Goal: Task Accomplishment & Management: Manage account settings

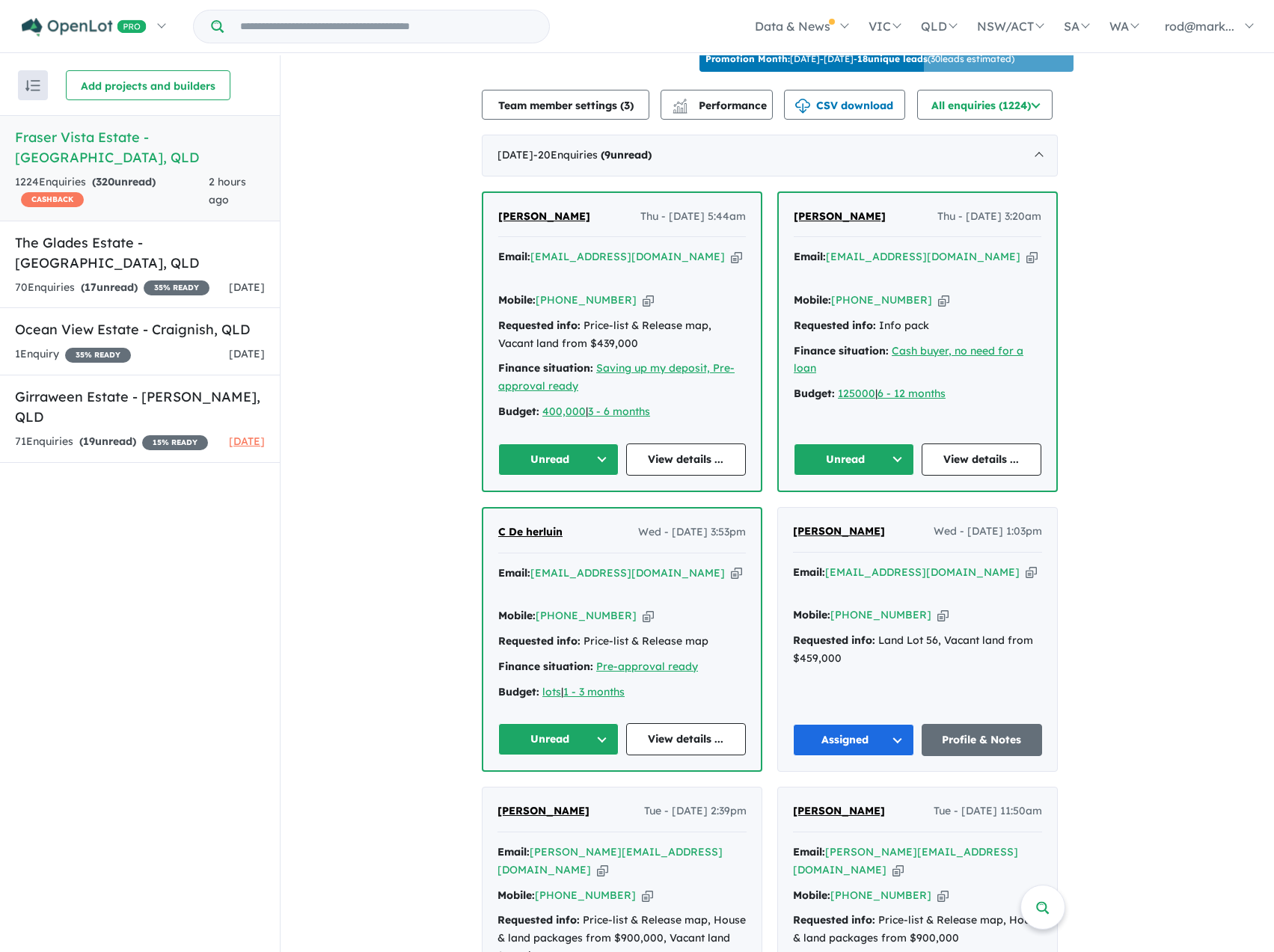
scroll to position [224, 0]
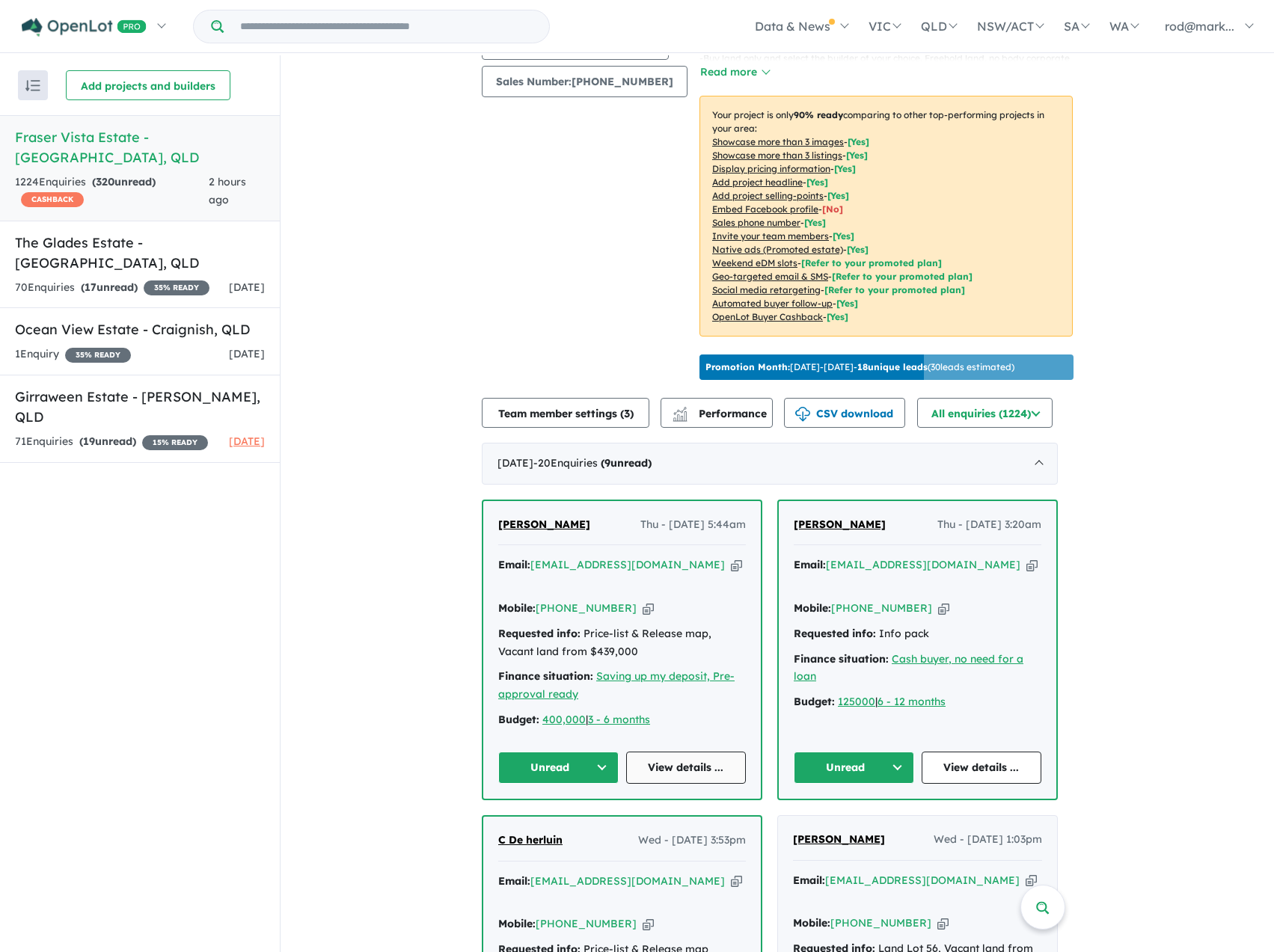
click at [673, 752] on link "View details ..." at bounding box center [686, 767] width 120 height 32
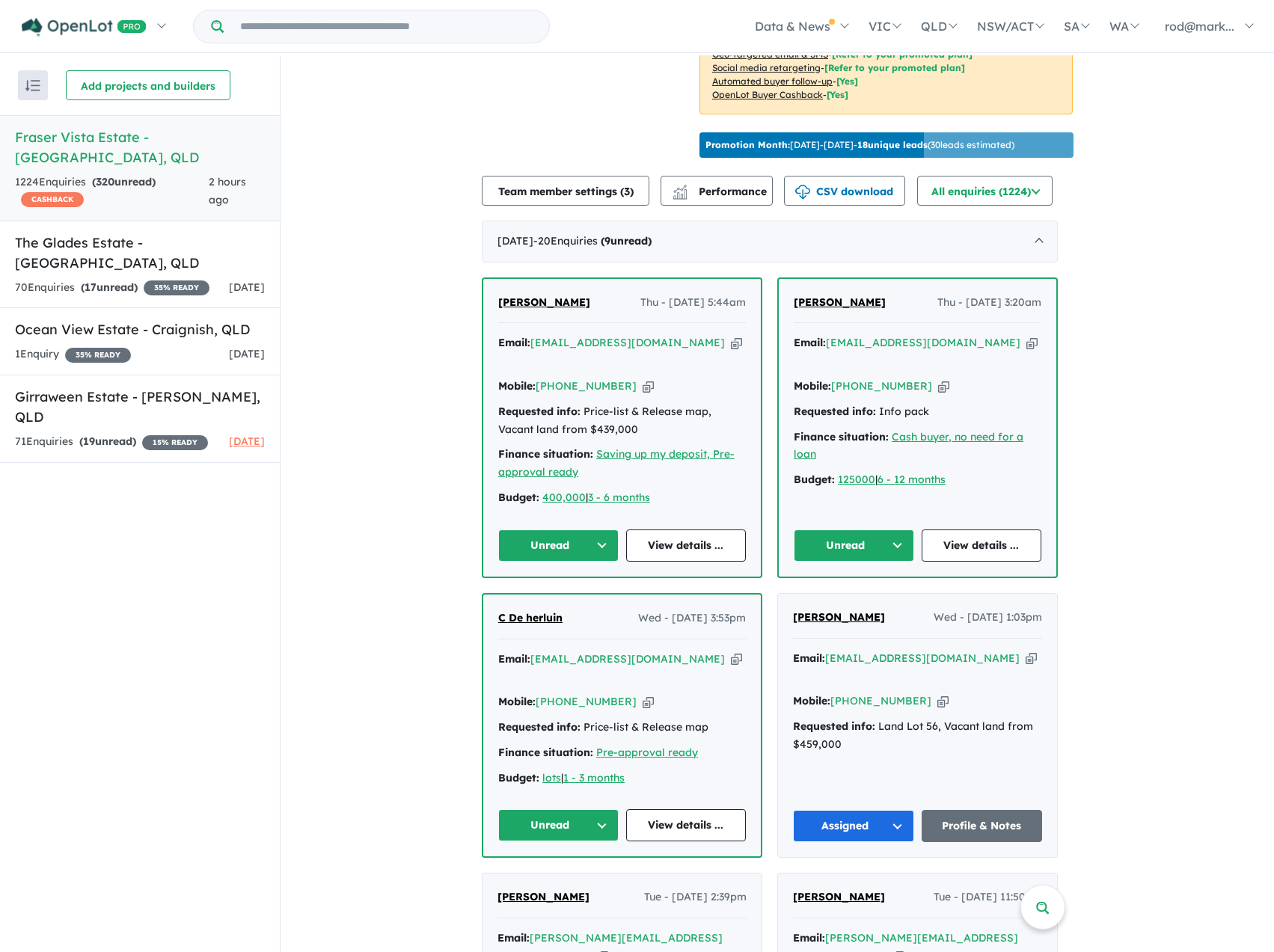
scroll to position [449, 0]
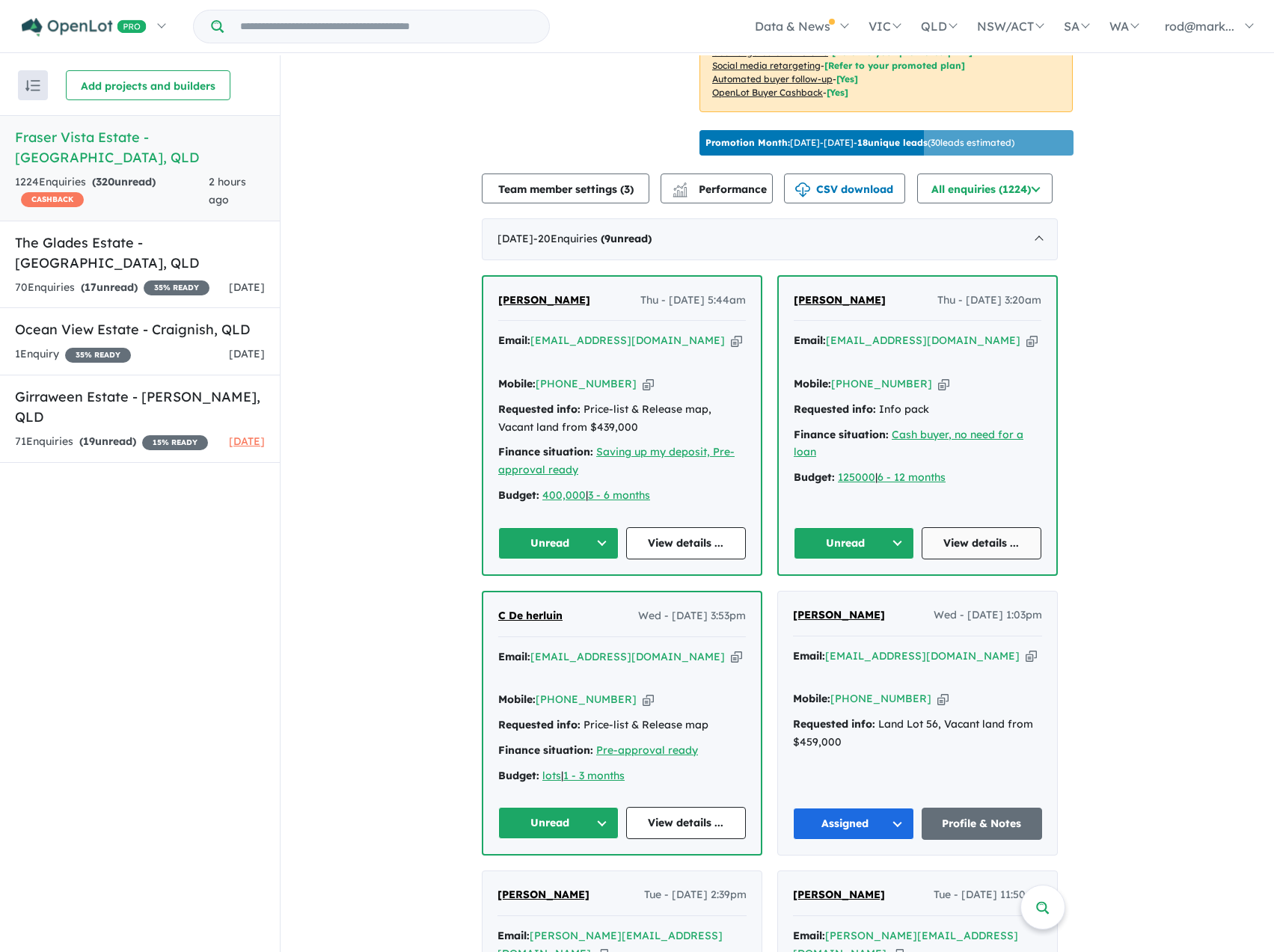
click at [963, 527] on link "View details ..." at bounding box center [982, 543] width 120 height 32
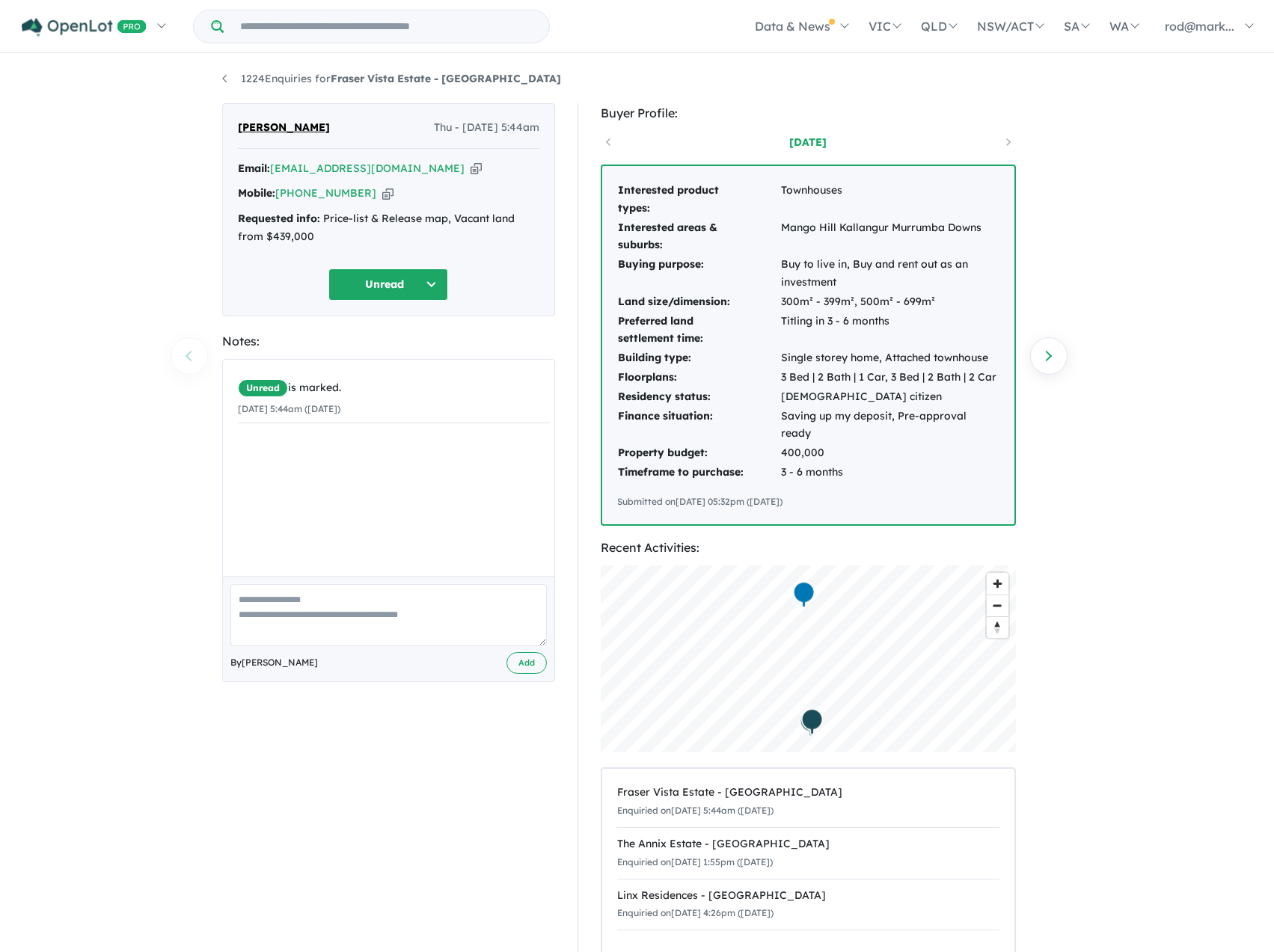
click at [471, 167] on icon "button" at bounding box center [476, 169] width 11 height 15
click at [471, 169] on icon "button" at bounding box center [476, 169] width 11 height 15
click at [471, 169] on icon "button" at bounding box center [476, 169] width 11 height 15
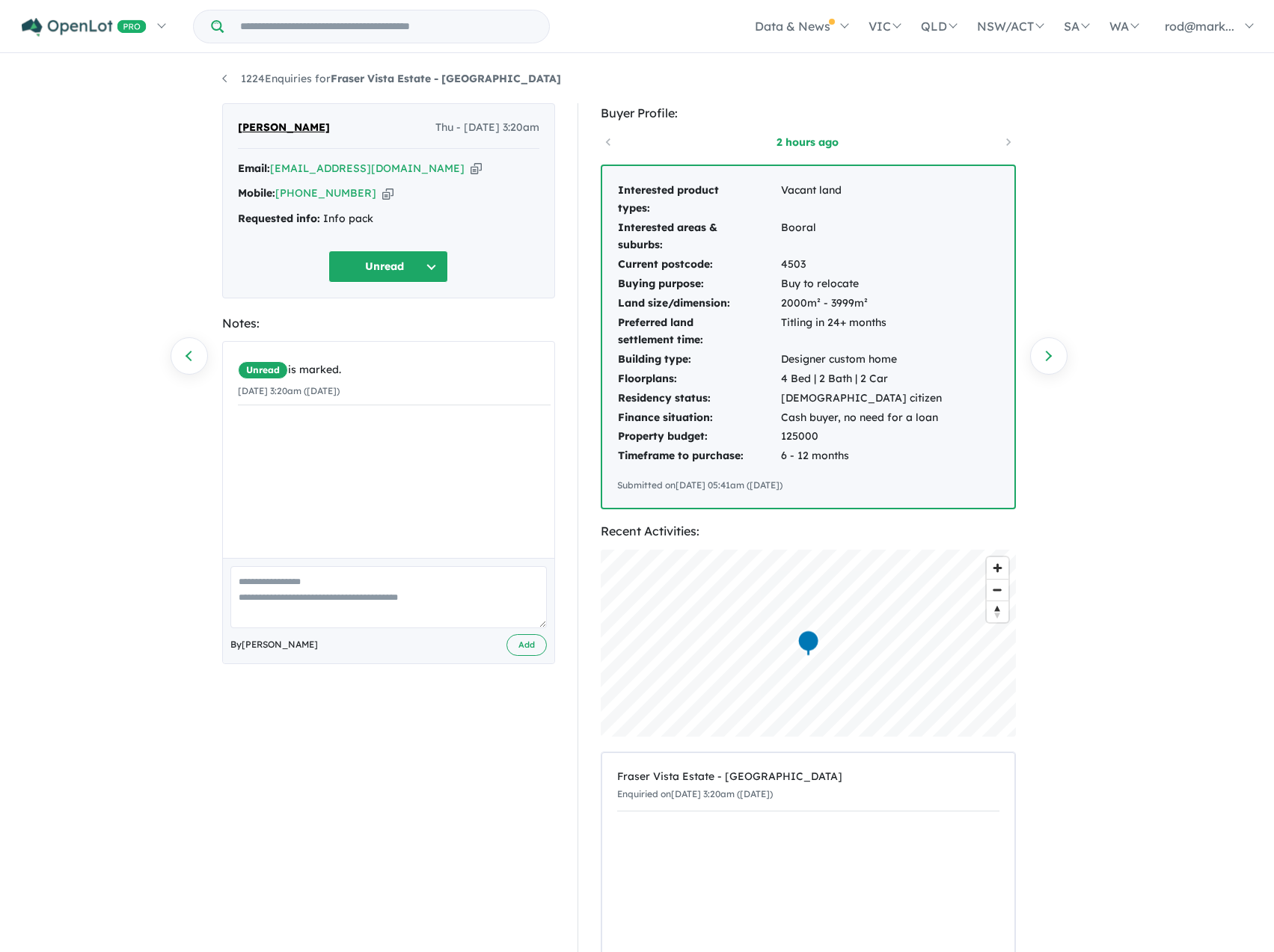
click at [471, 166] on icon "button" at bounding box center [476, 169] width 11 height 15
click at [471, 169] on icon "button" at bounding box center [476, 169] width 11 height 15
drag, startPoint x: 396, startPoint y: 167, endPoint x: 359, endPoint y: 129, distance: 53.0
click at [471, 166] on icon "button" at bounding box center [476, 169] width 11 height 15
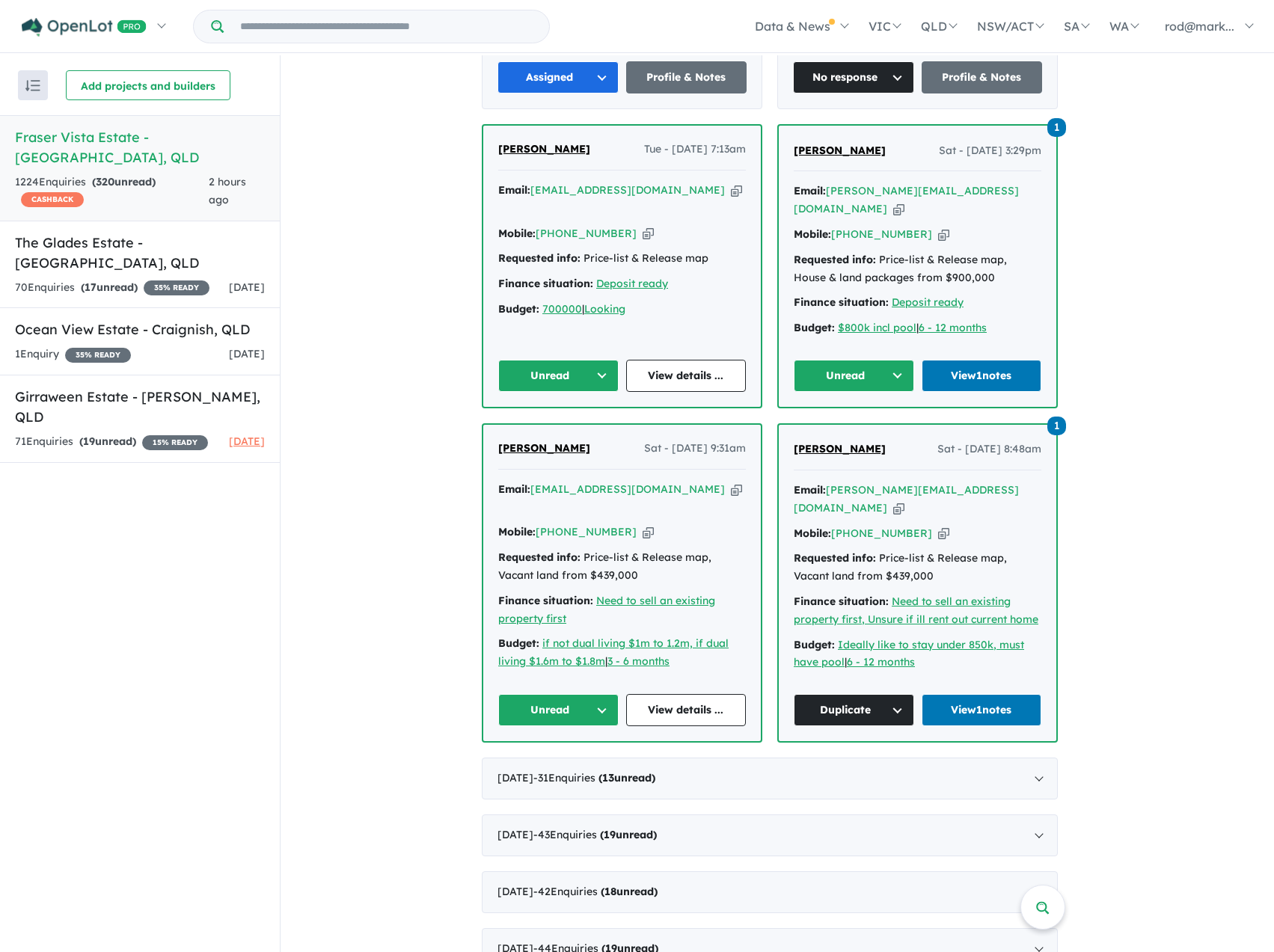
scroll to position [2842, 0]
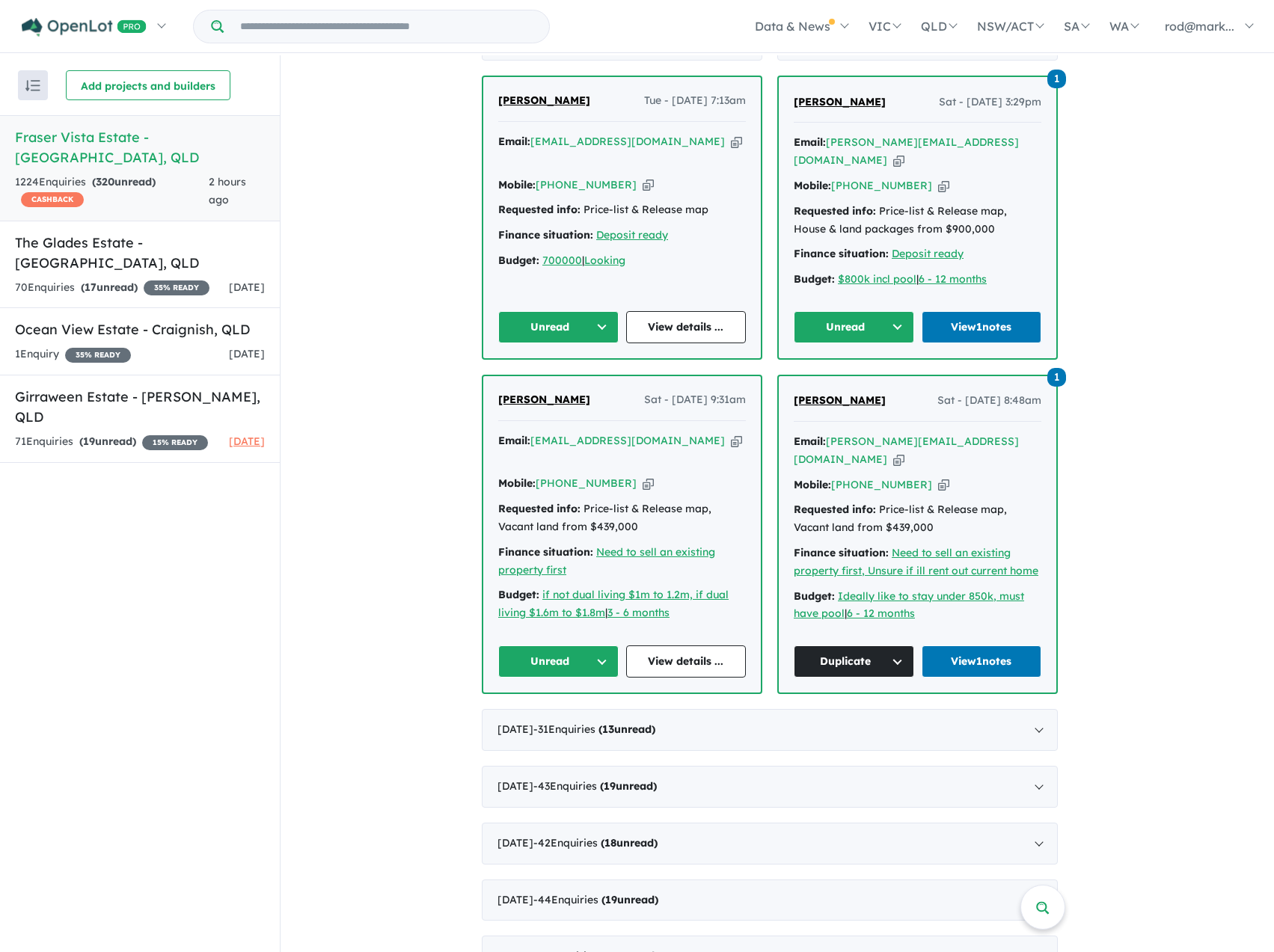
click at [608, 646] on button "Unread" at bounding box center [558, 661] width 120 height 32
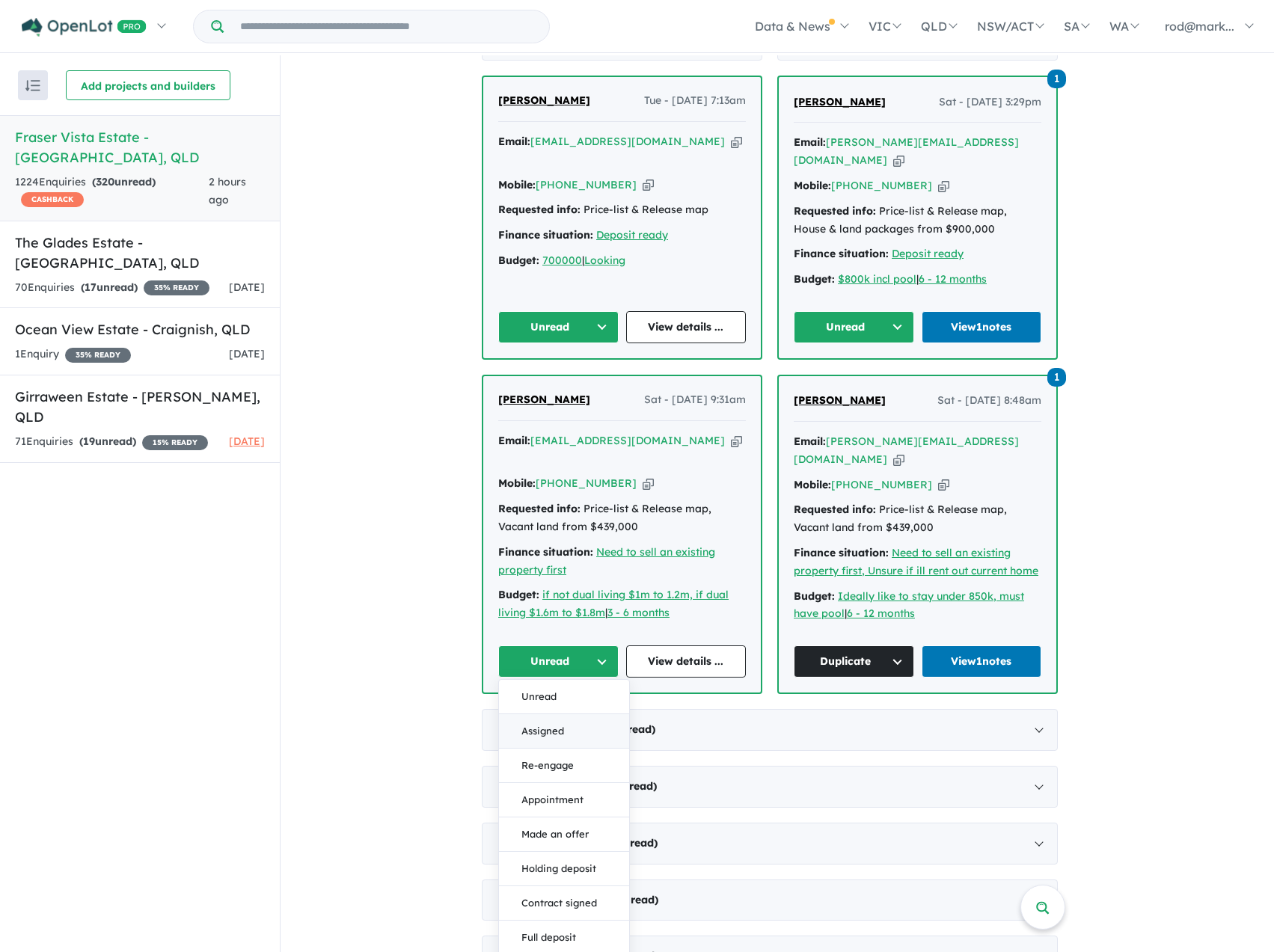
click at [555, 715] on button "Assigned" at bounding box center [563, 732] width 130 height 34
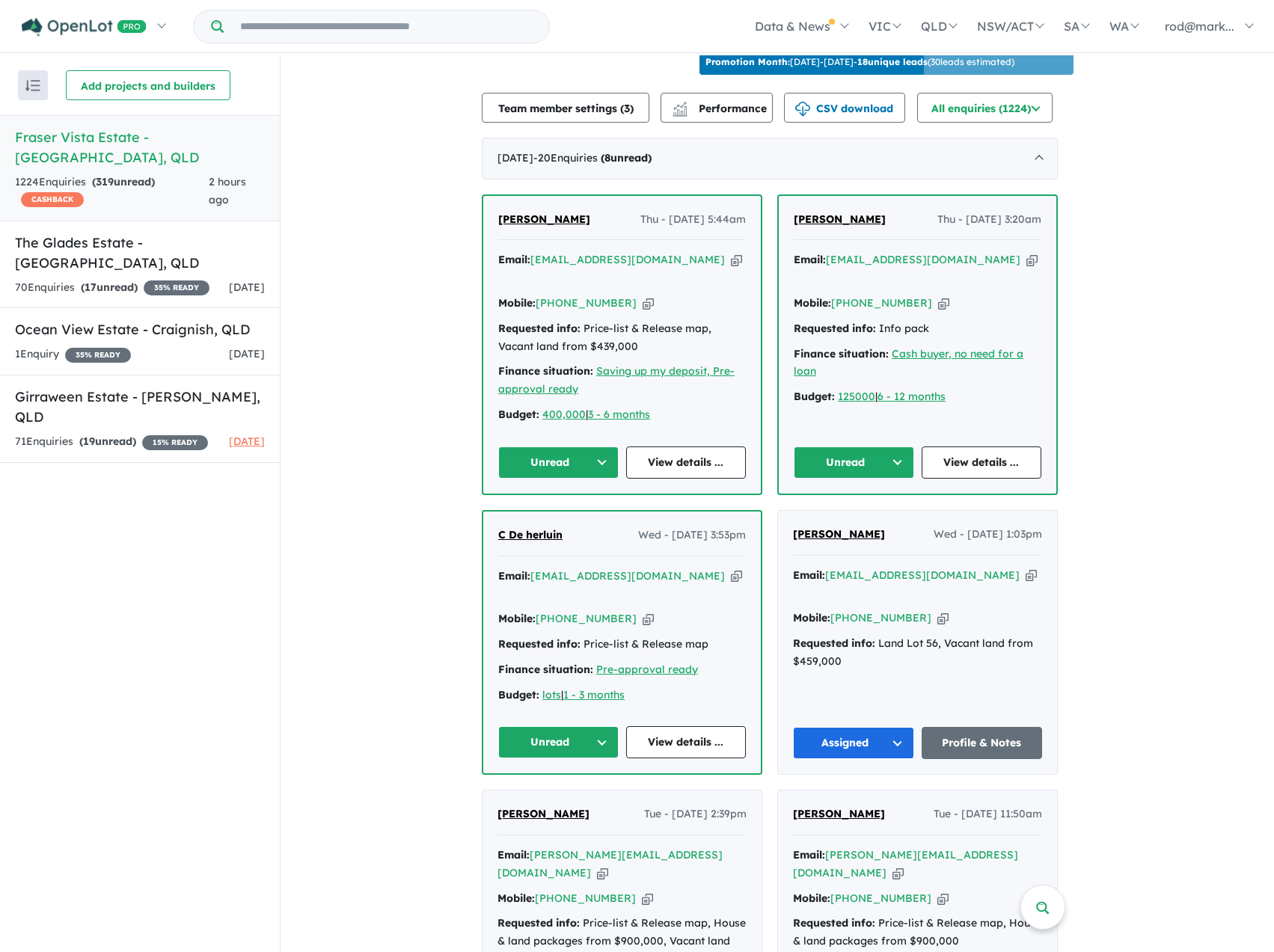
scroll to position [524, 0]
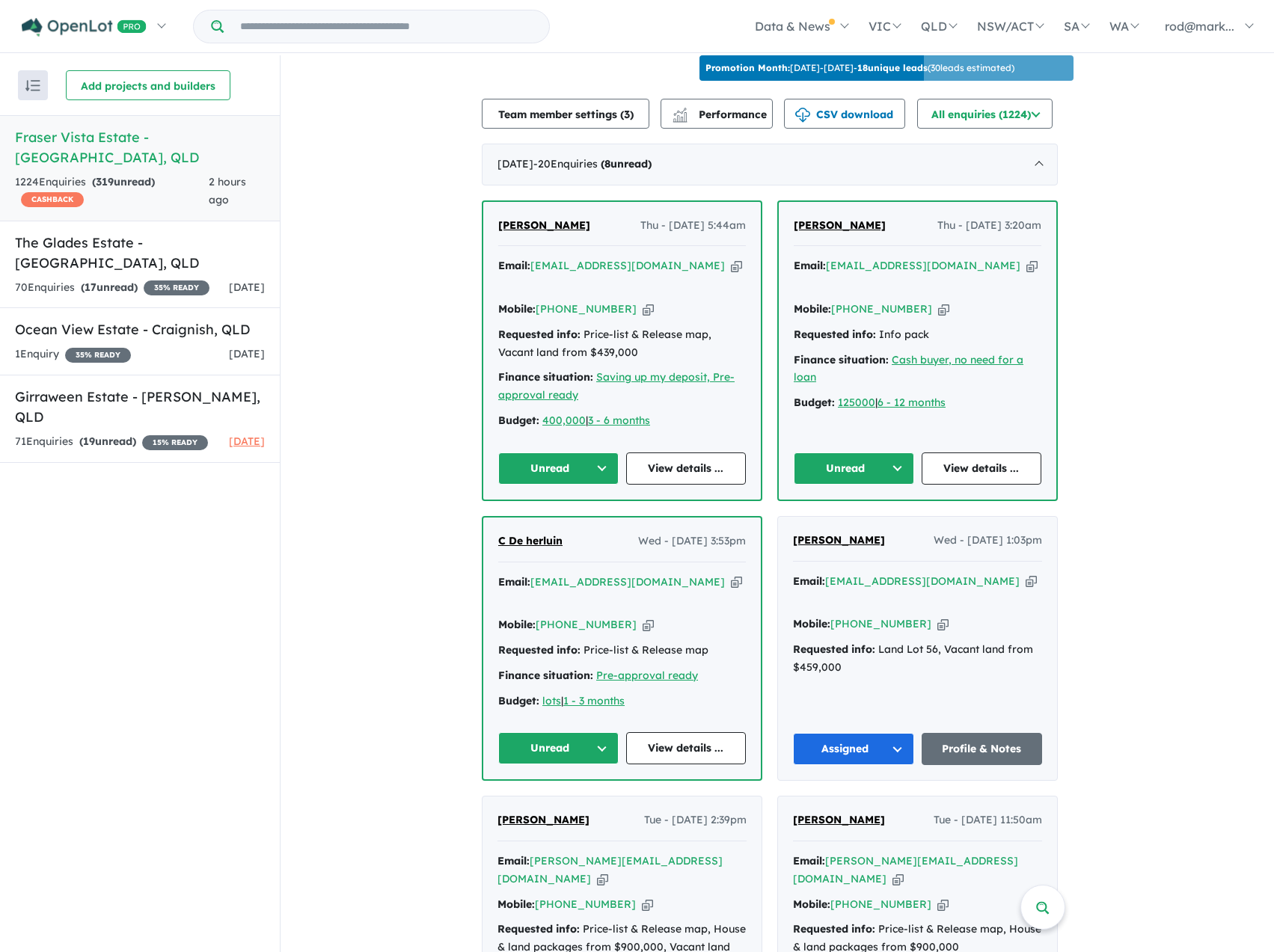
drag, startPoint x: 668, startPoint y: 559, endPoint x: 655, endPoint y: 559, distance: 13.0
click at [731, 574] on icon "button" at bounding box center [736, 582] width 11 height 15
click at [716, 733] on link "View details ..." at bounding box center [686, 748] width 120 height 32
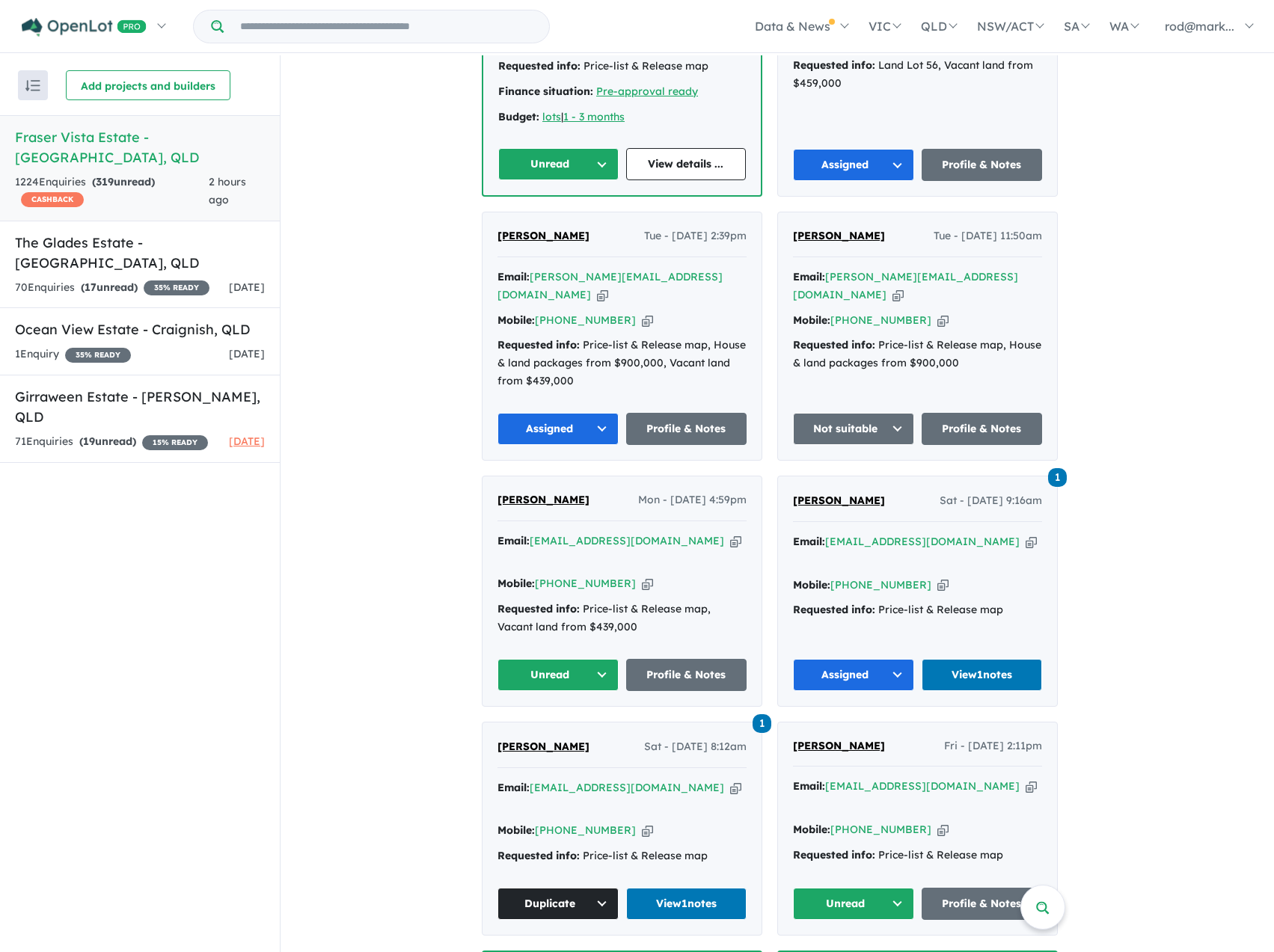
scroll to position [1122, 0]
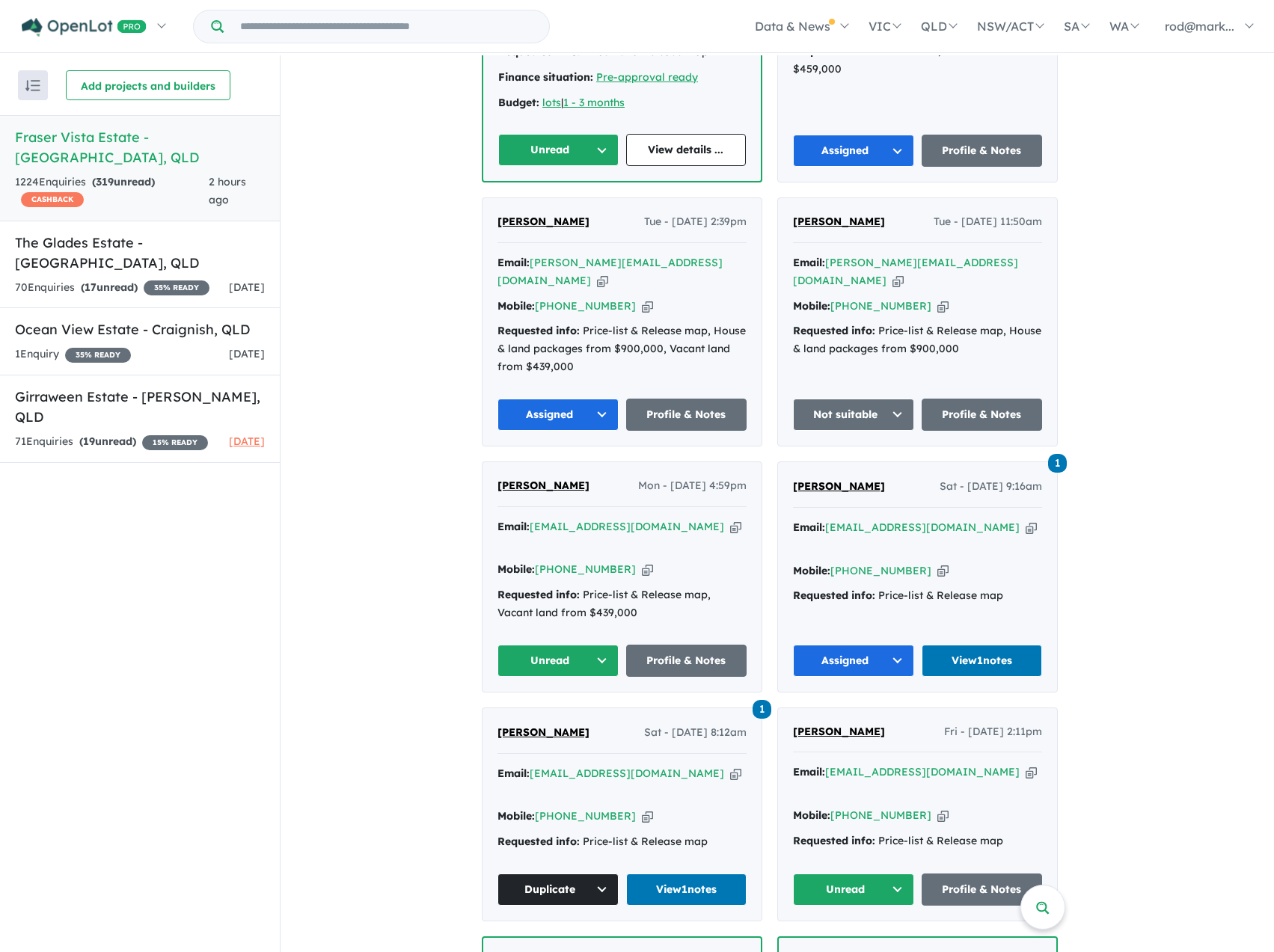
click at [730, 519] on icon "button" at bounding box center [735, 527] width 11 height 15
click at [613, 645] on button "Unread" at bounding box center [557, 660] width 121 height 32
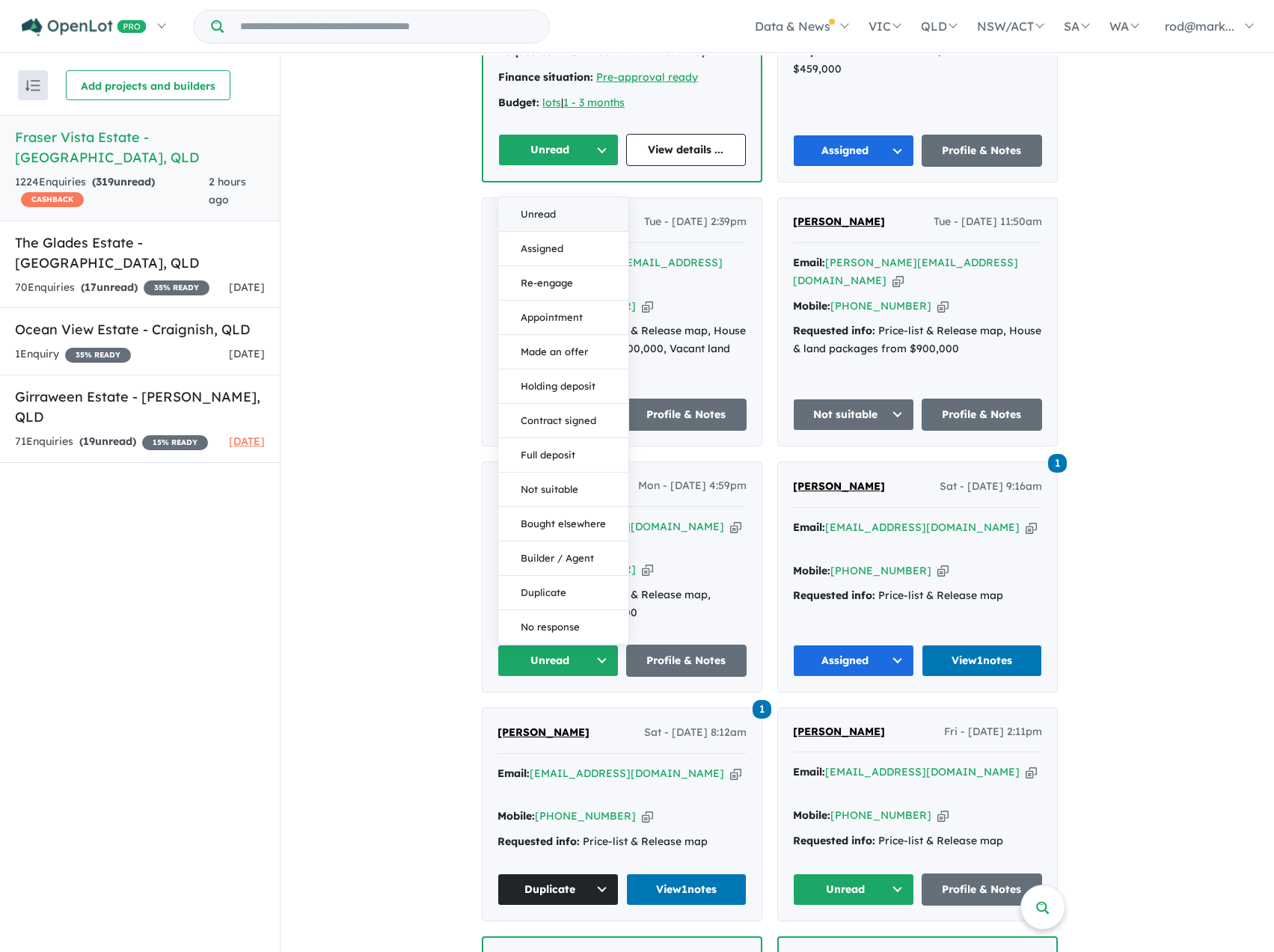
click at [554, 198] on button "Unread" at bounding box center [563, 215] width 130 height 34
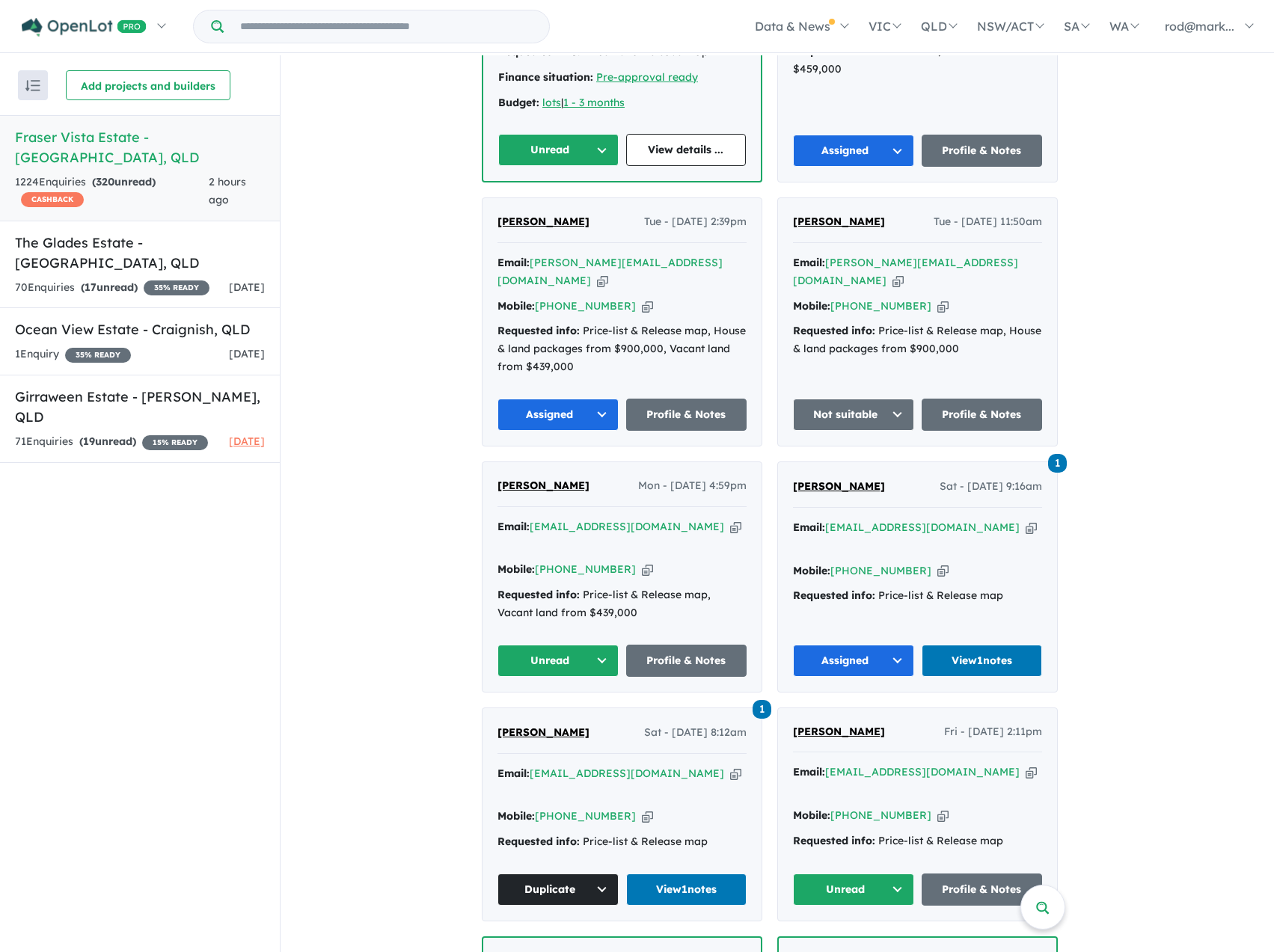
click at [606, 645] on button "Unread" at bounding box center [557, 660] width 121 height 32
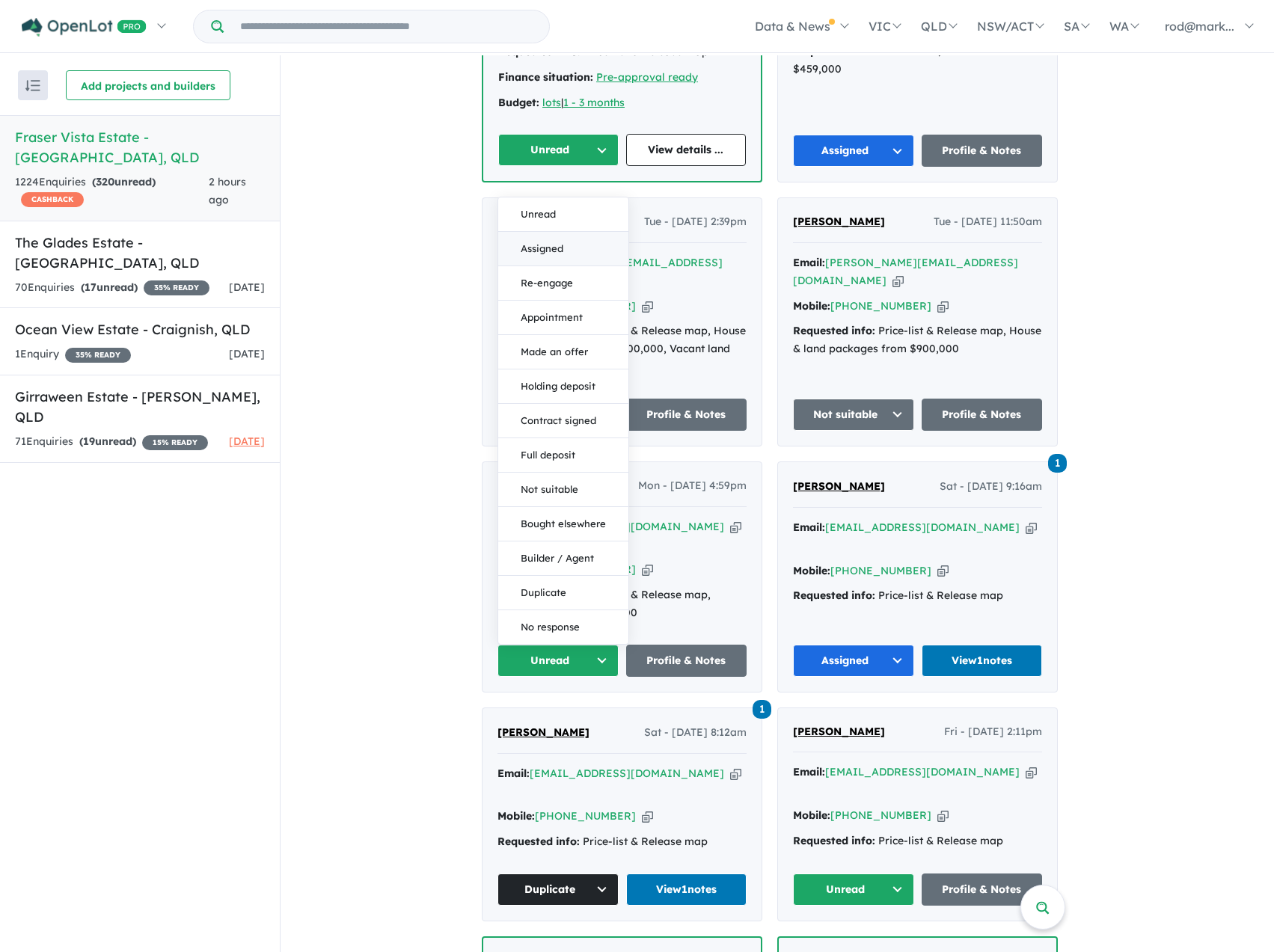
click at [527, 232] on button "Assigned" at bounding box center [563, 249] width 130 height 34
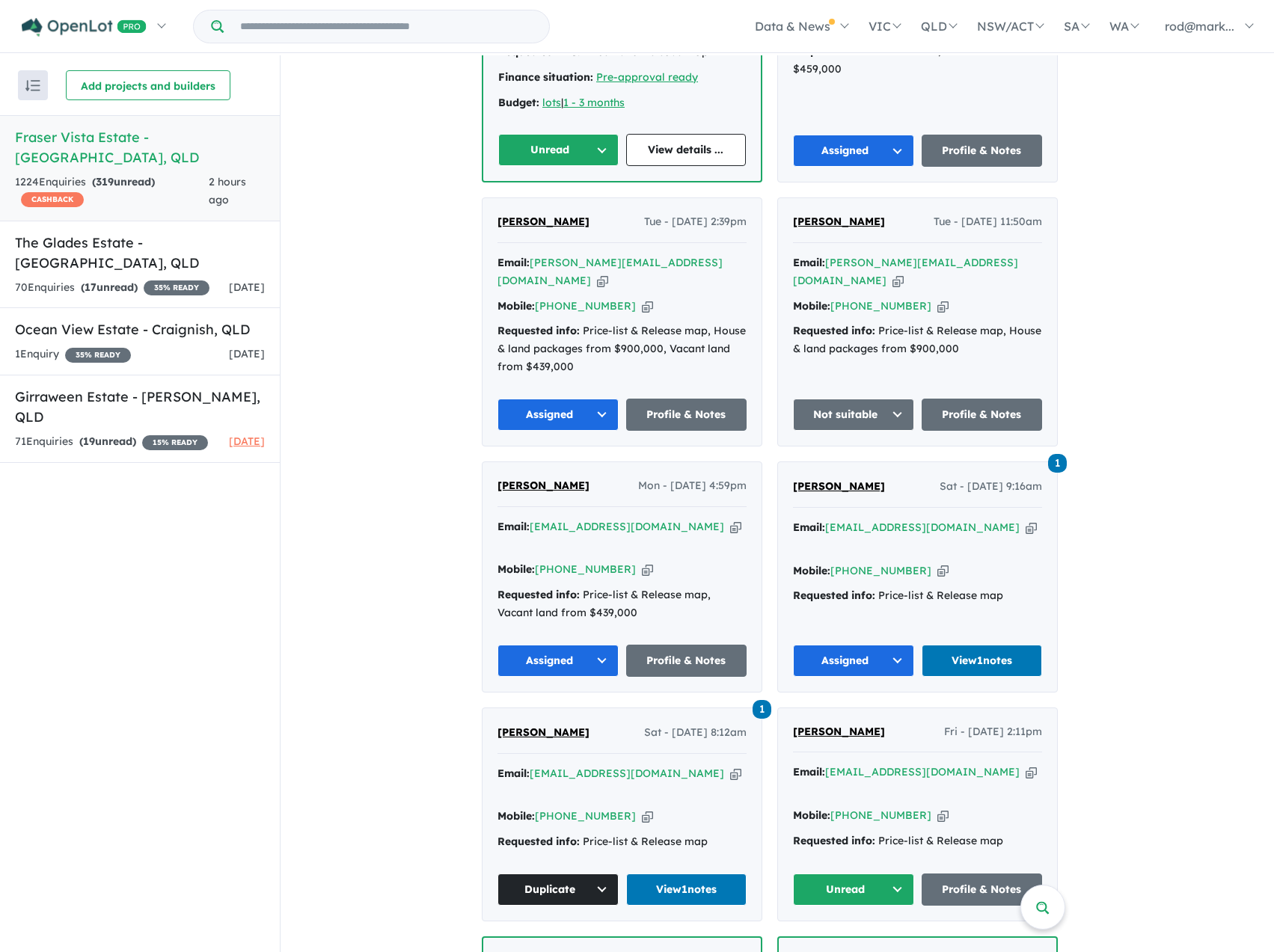
click at [730, 519] on icon "button" at bounding box center [735, 527] width 11 height 15
drag, startPoint x: 674, startPoint y: 464, endPoint x: 664, endPoint y: 468, distance: 10.8
click at [730, 519] on icon "button" at bounding box center [735, 527] width 11 height 15
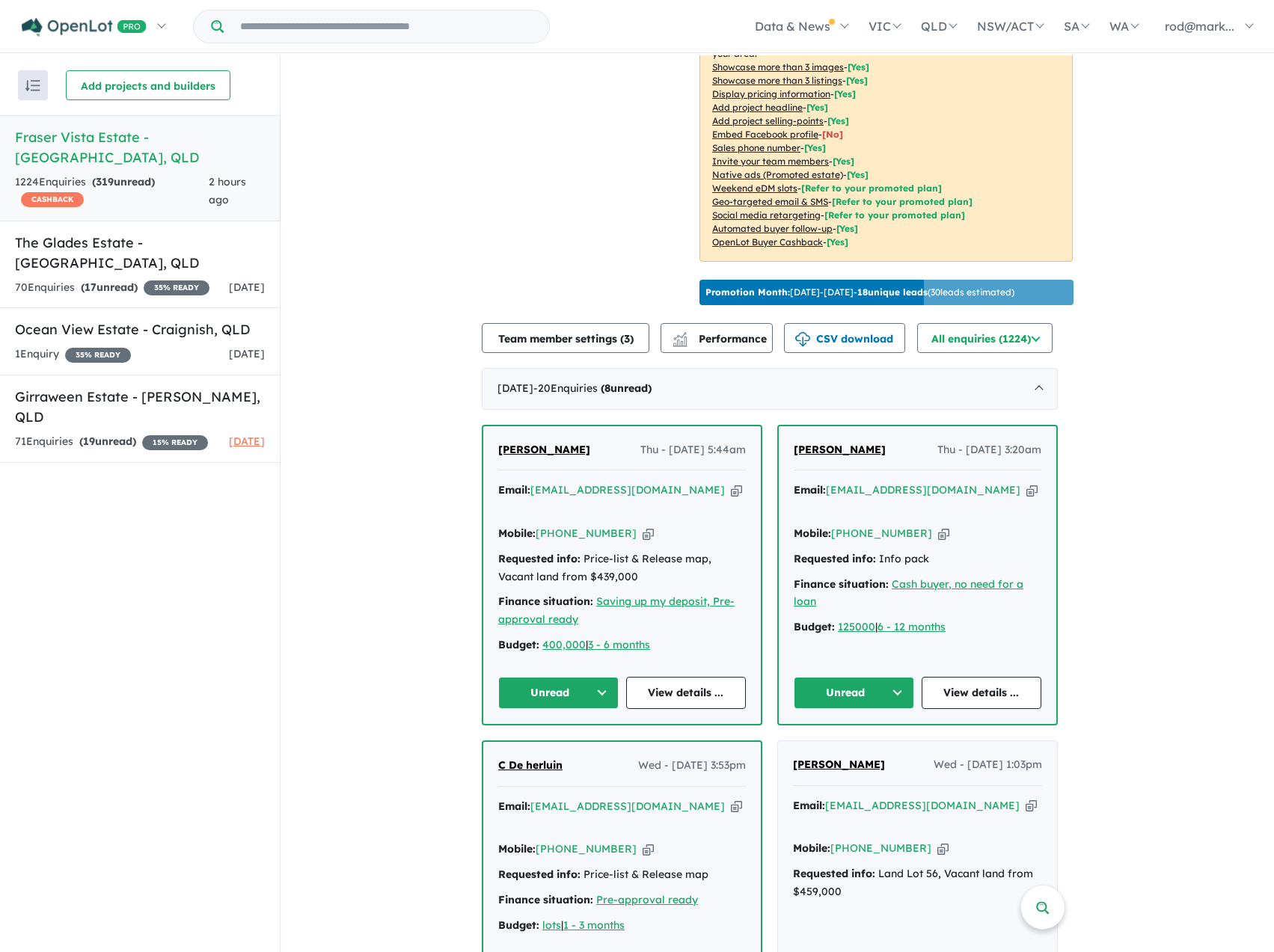
scroll to position [0, 0]
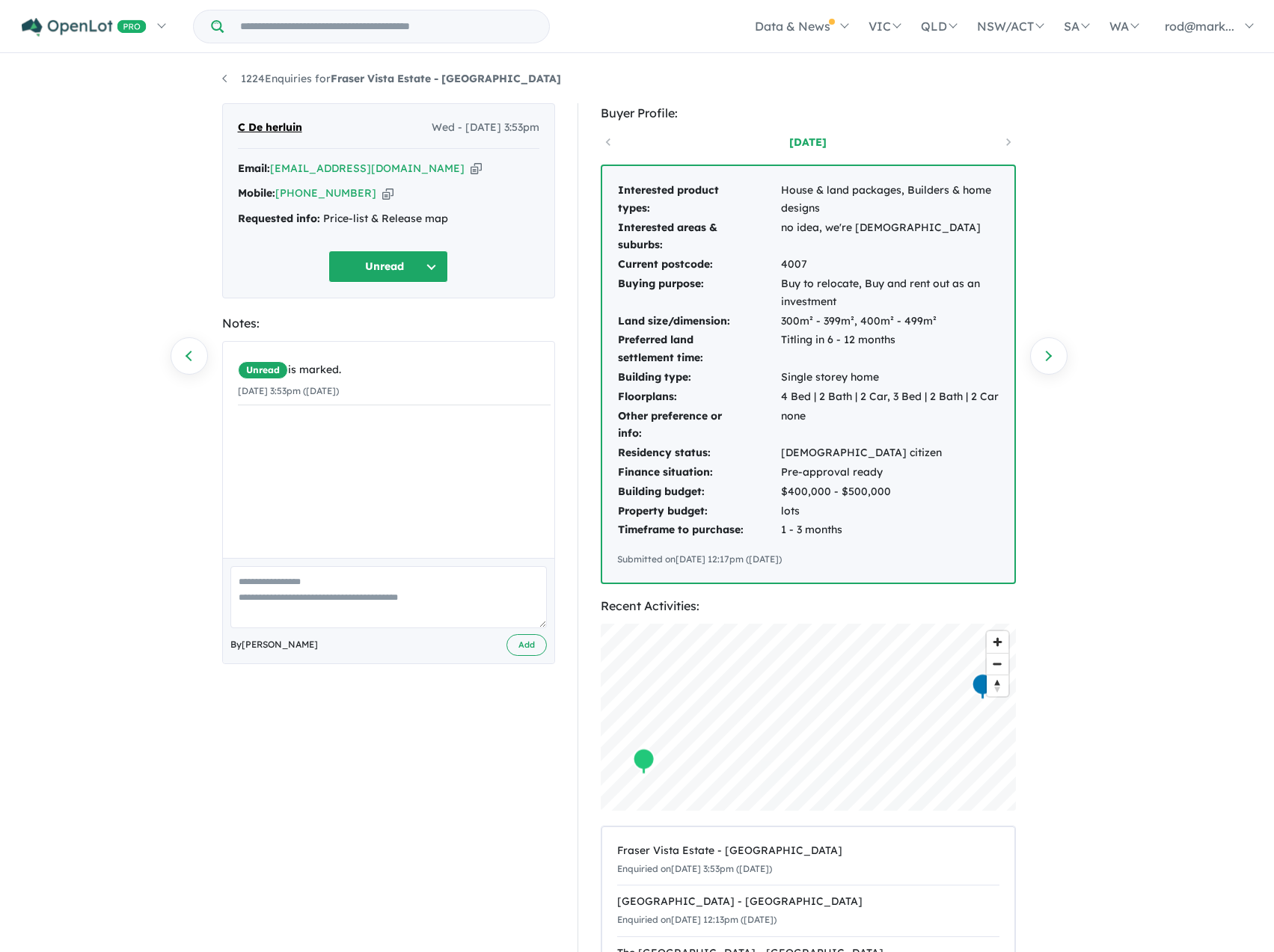
drag, startPoint x: 403, startPoint y: 165, endPoint x: 393, endPoint y: 173, distance: 12.8
click at [471, 165] on icon "button" at bounding box center [476, 169] width 11 height 15
